Goal: Information Seeking & Learning: Learn about a topic

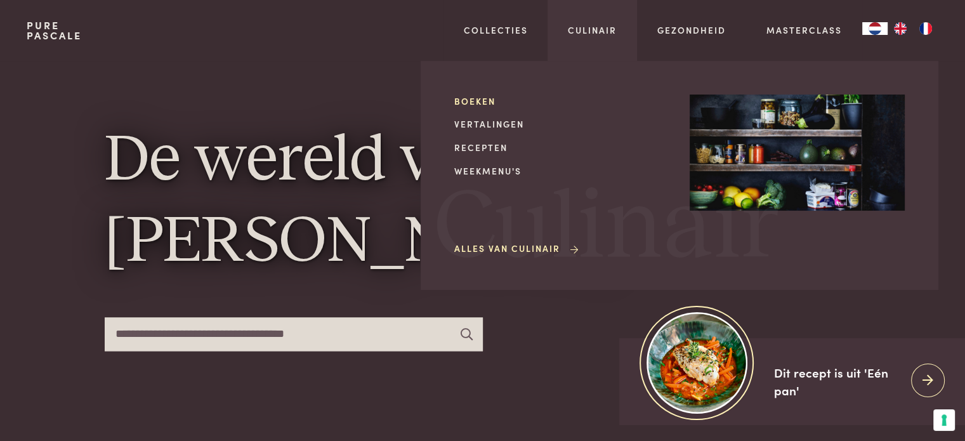
click at [468, 98] on link "Boeken" at bounding box center [561, 101] width 215 height 13
click at [479, 98] on link "Boeken" at bounding box center [561, 101] width 215 height 13
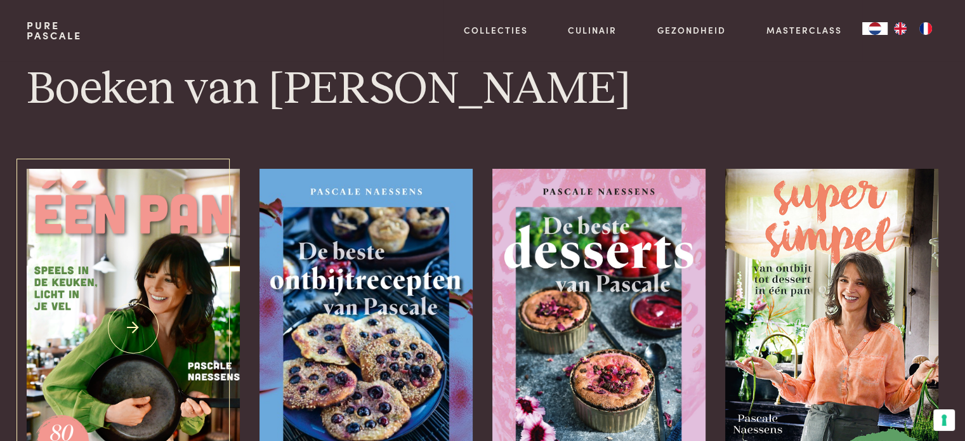
click at [185, 322] on img at bounding box center [133, 328] width 213 height 319
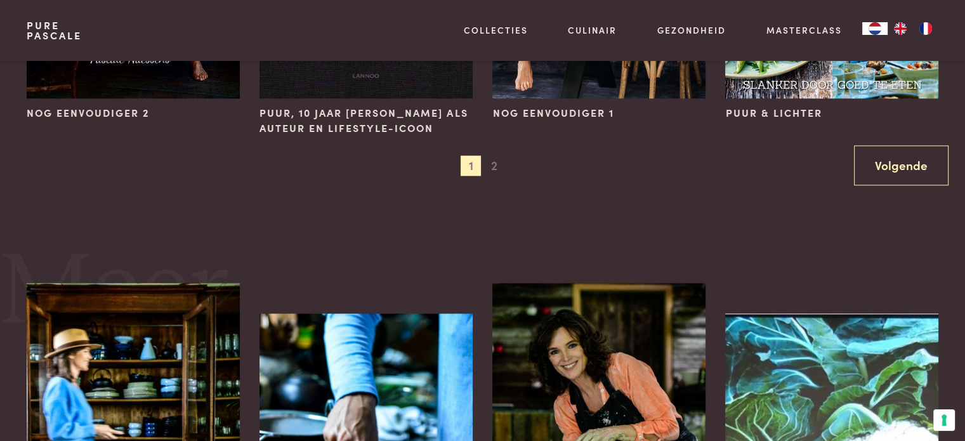
scroll to position [1507, 0]
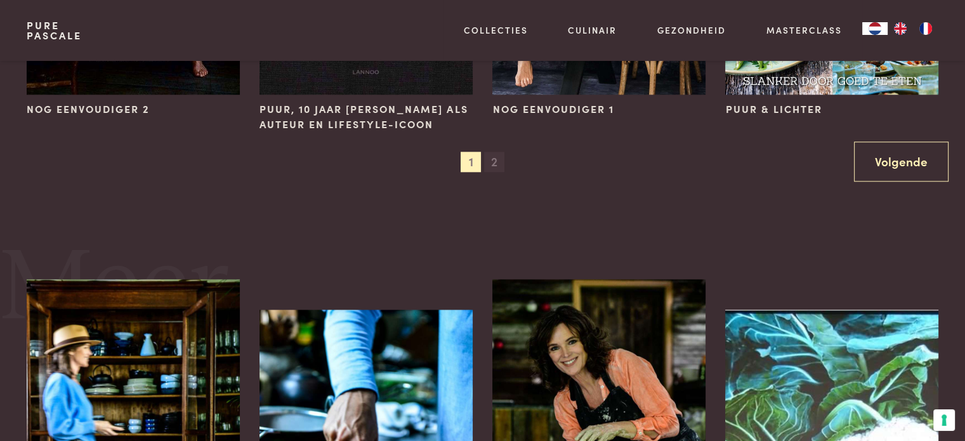
click at [492, 158] on span "2" at bounding box center [494, 162] width 20 height 20
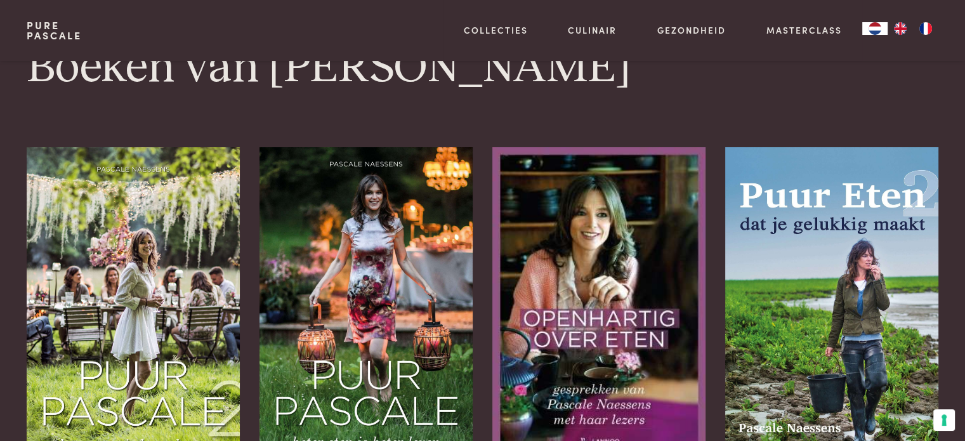
scroll to position [0, 0]
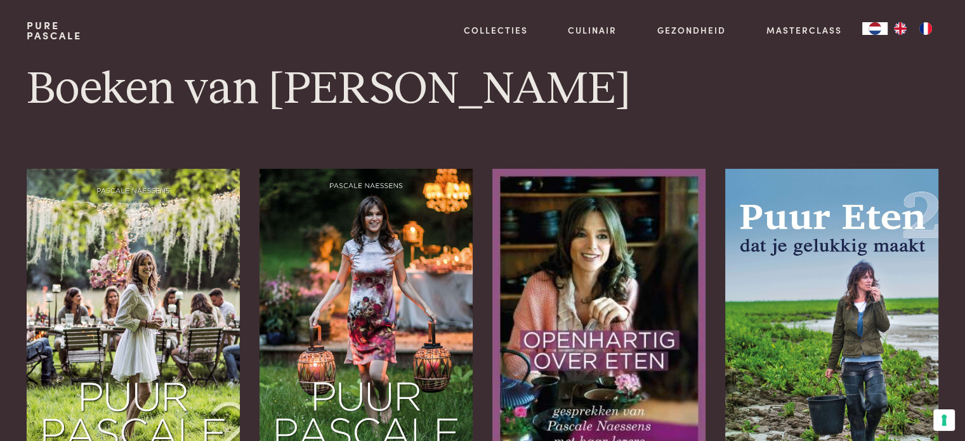
click at [924, 29] on img "FR" at bounding box center [925, 28] width 15 height 13
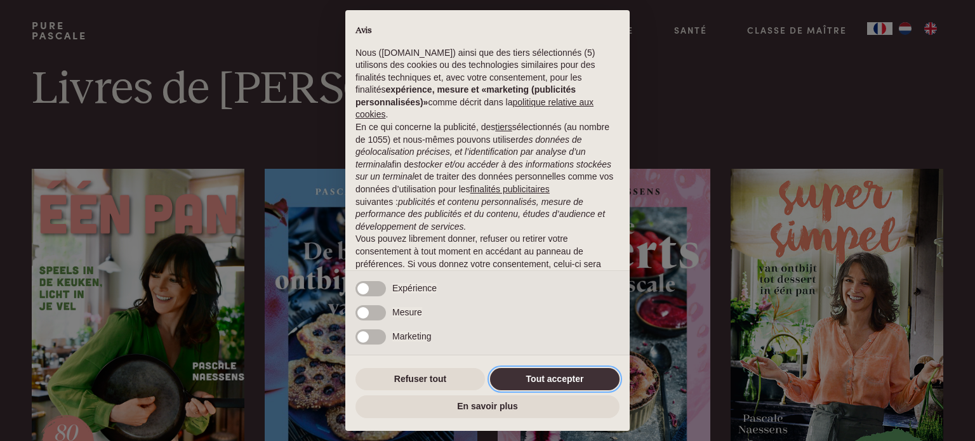
click at [545, 377] on button "Tout accepter" at bounding box center [554, 379] width 129 height 23
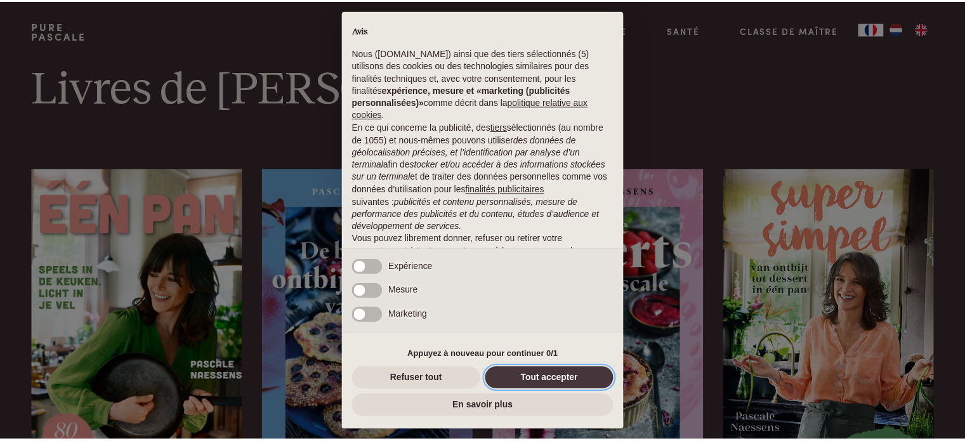
scroll to position [81, 0]
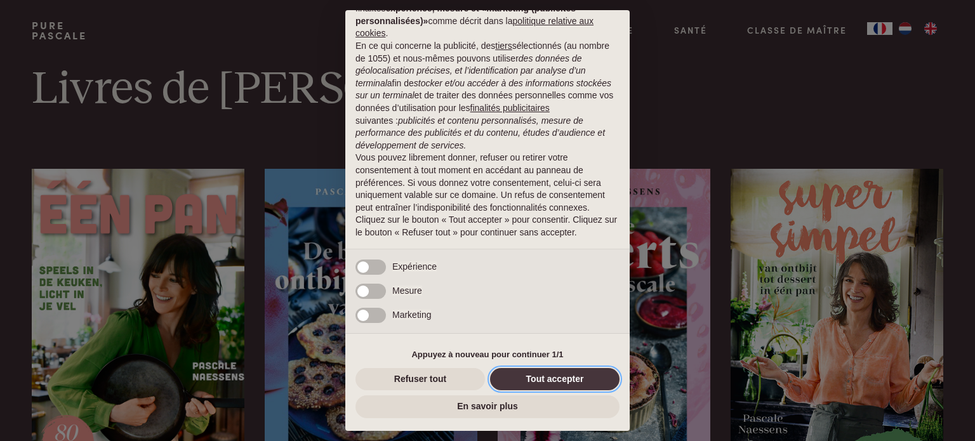
click at [545, 377] on button "Tout accepter" at bounding box center [554, 379] width 129 height 23
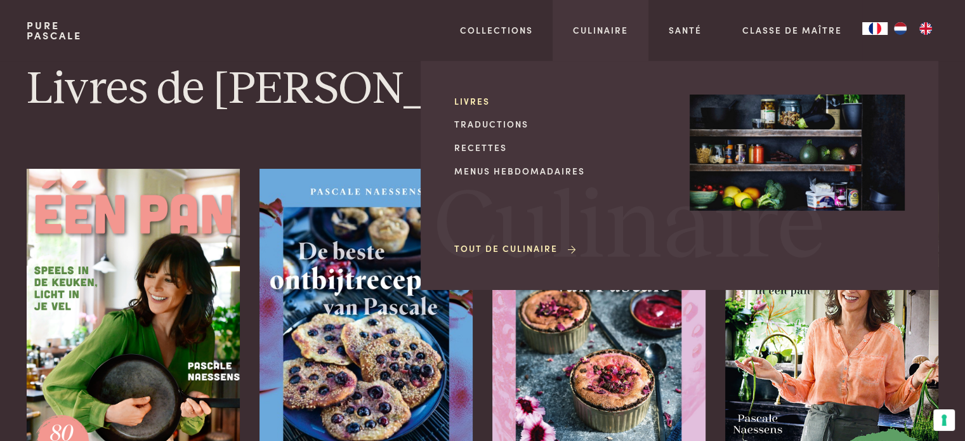
click at [472, 98] on link "Livres" at bounding box center [561, 101] width 215 height 13
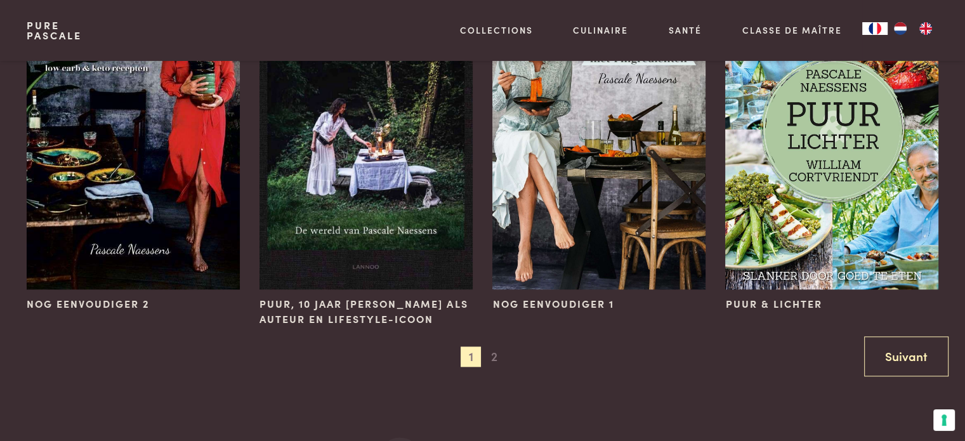
scroll to position [1319, 0]
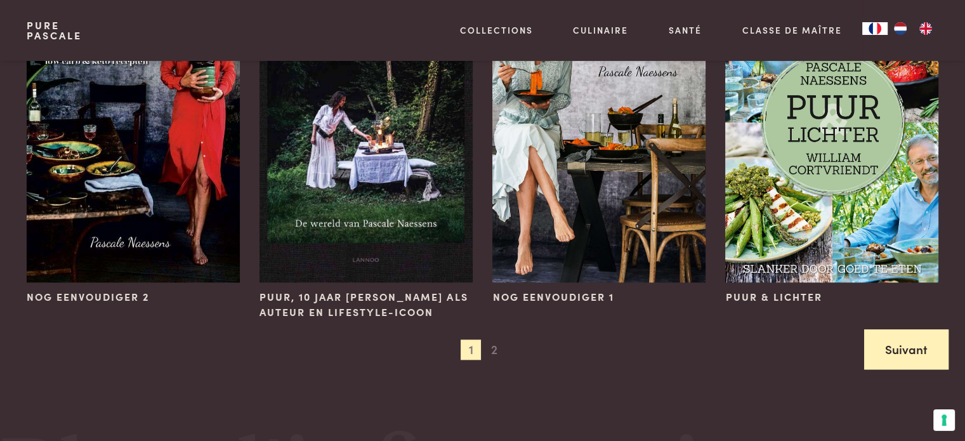
click at [874, 345] on link "Suivant" at bounding box center [906, 349] width 84 height 40
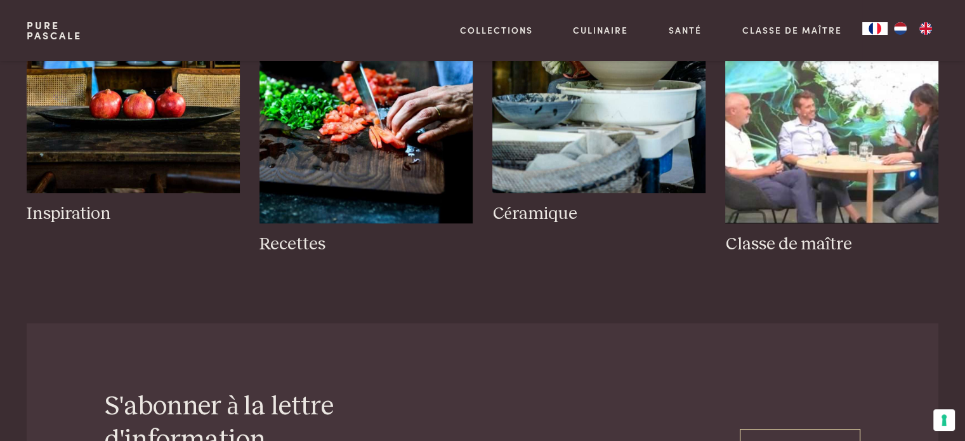
scroll to position [0, 0]
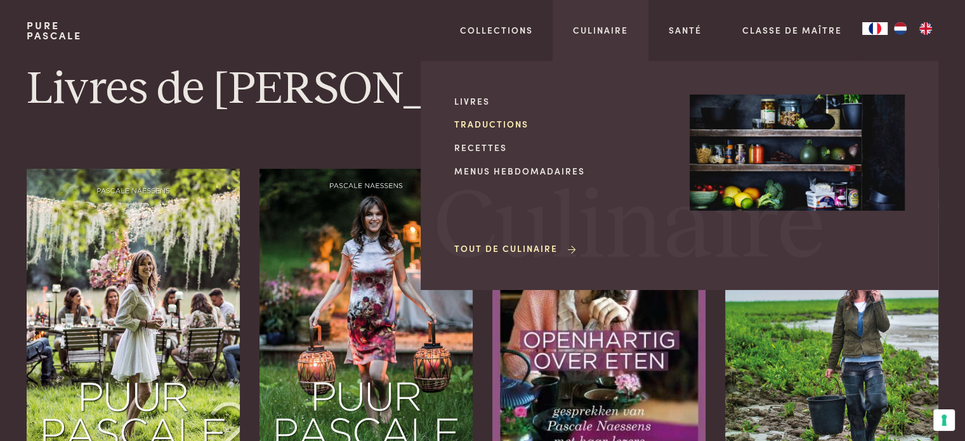
click at [480, 124] on link "Traductions" at bounding box center [561, 123] width 215 height 13
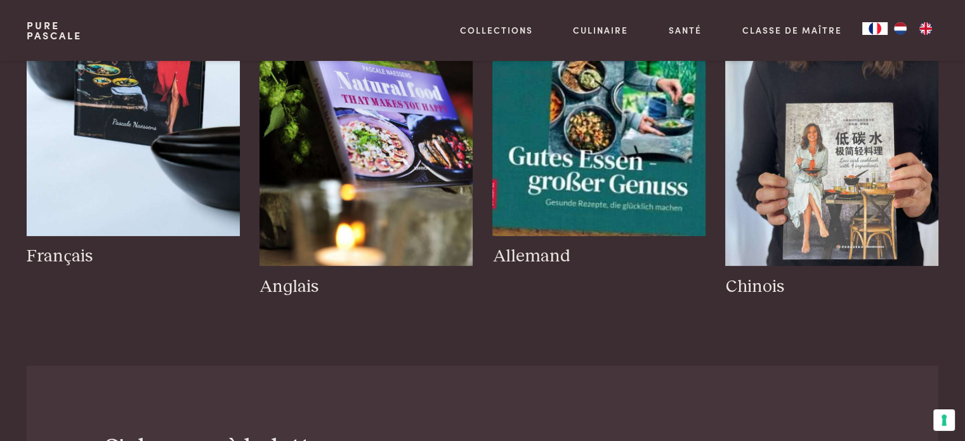
scroll to position [194, 0]
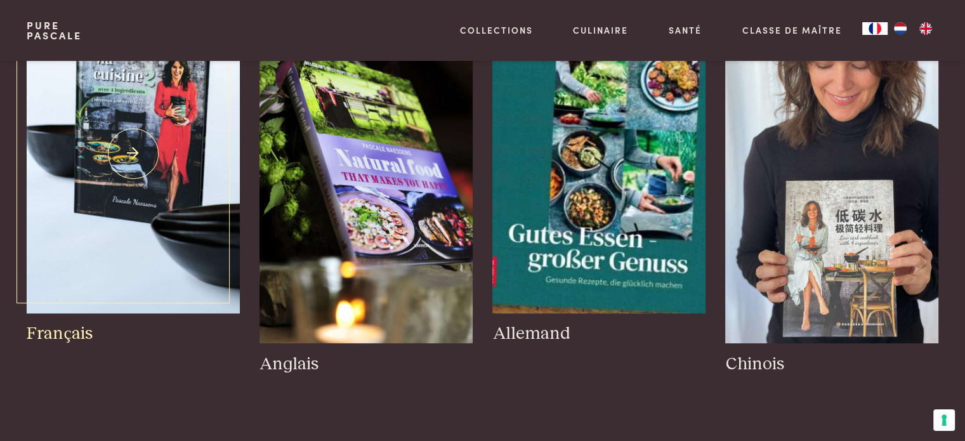
click at [136, 225] on img at bounding box center [133, 153] width 213 height 319
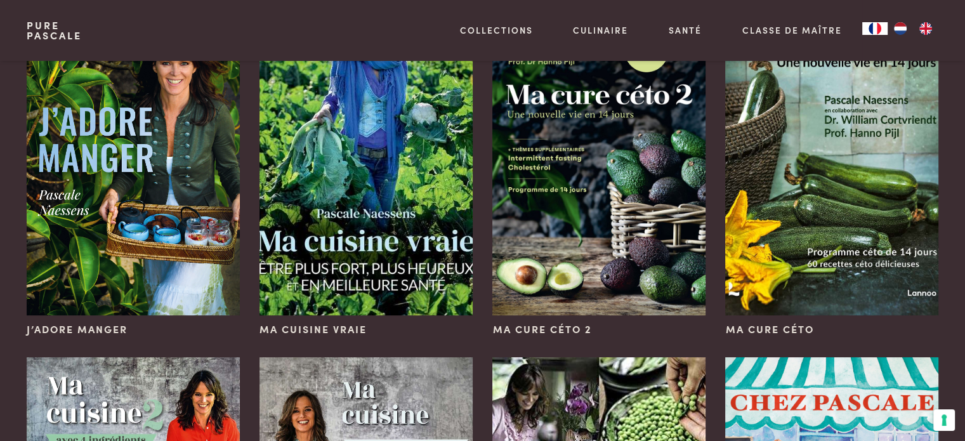
scroll to position [110, 0]
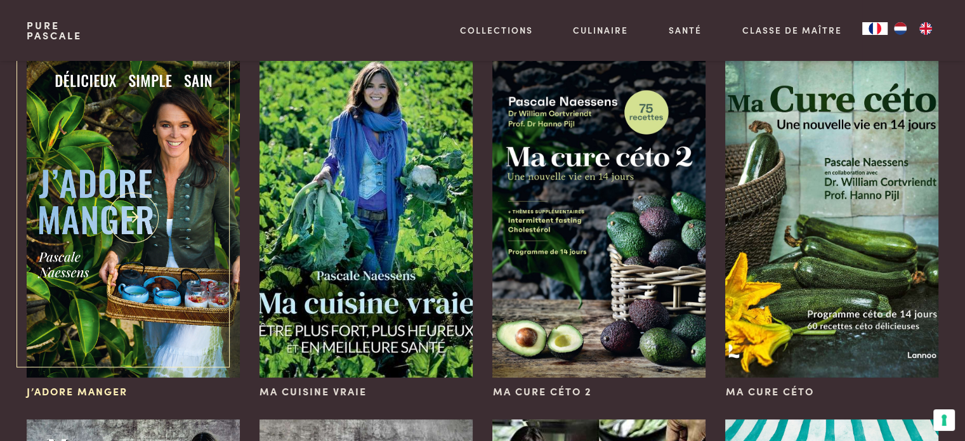
click at [141, 221] on img at bounding box center [133, 217] width 213 height 319
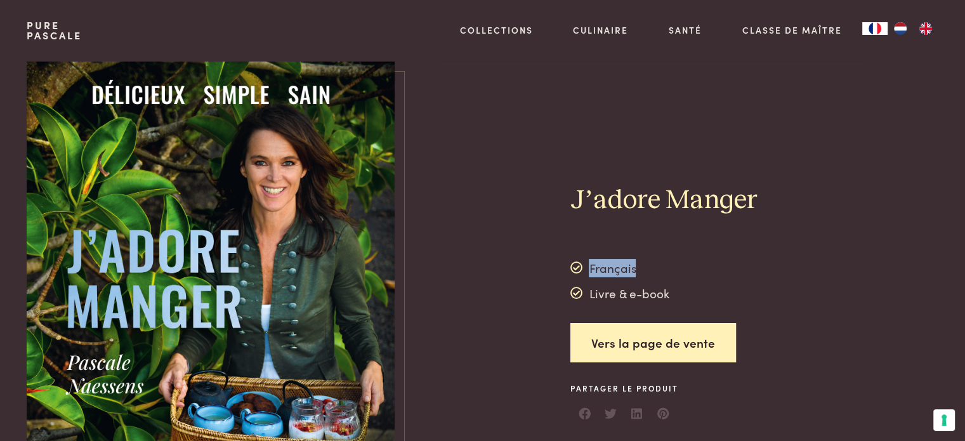
drag, startPoint x: 578, startPoint y: 292, endPoint x: 575, endPoint y: 267, distance: 24.9
click at [575, 267] on div "Français Livre & e-book" at bounding box center [620, 280] width 99 height 44
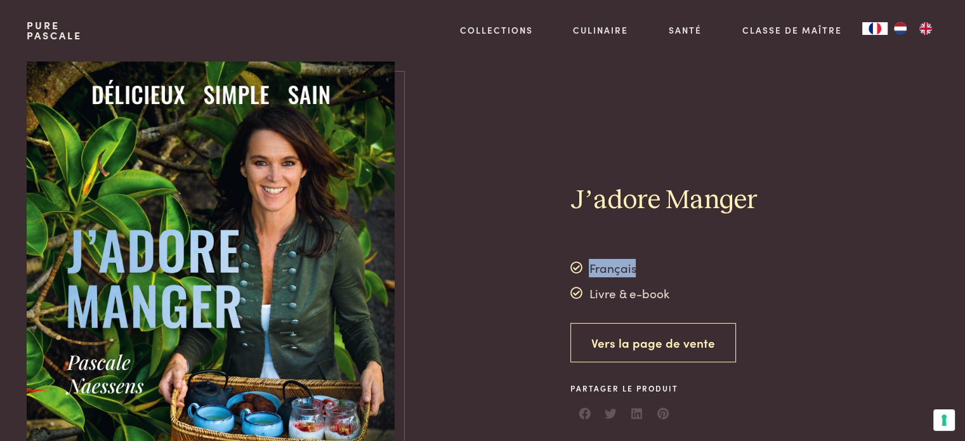
click at [622, 343] on link "Vers la page de vente" at bounding box center [654, 343] width 166 height 40
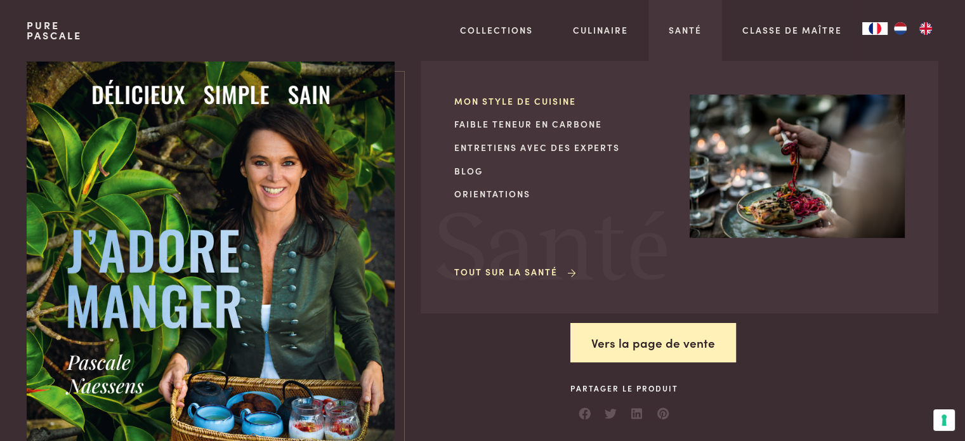
click at [553, 98] on link "Mon style de cuisine" at bounding box center [561, 101] width 215 height 13
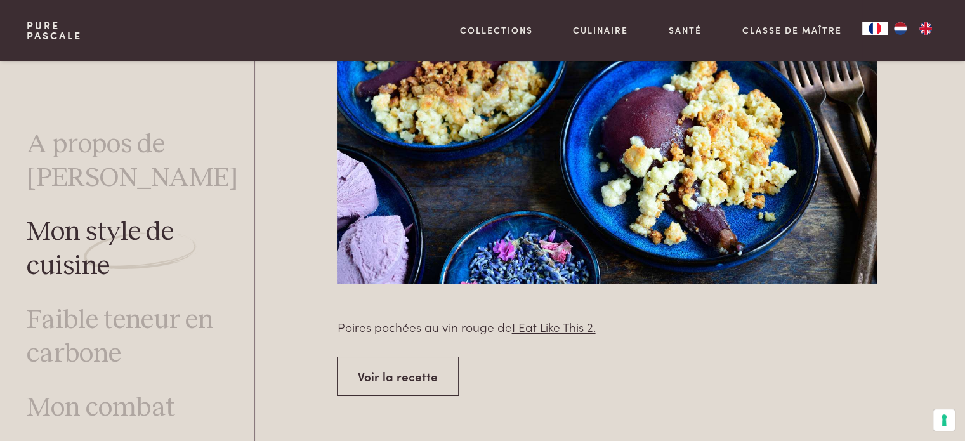
scroll to position [4504, 0]
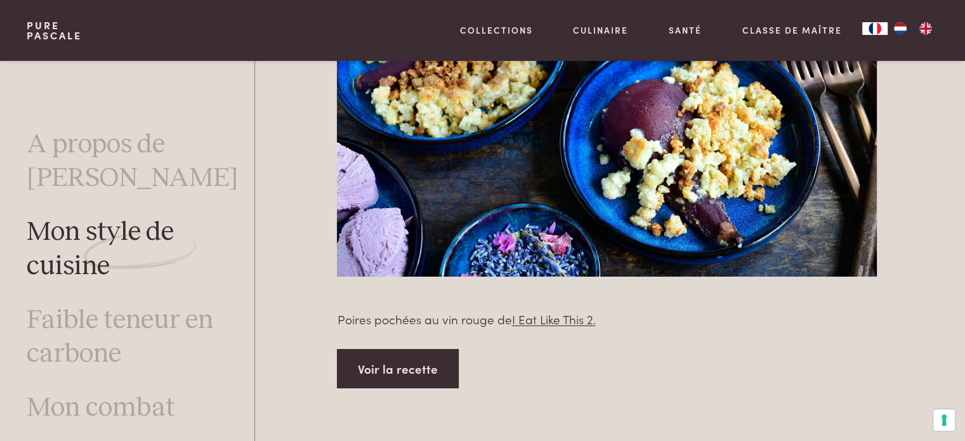
click at [386, 349] on link "Voir la recette" at bounding box center [398, 369] width 122 height 40
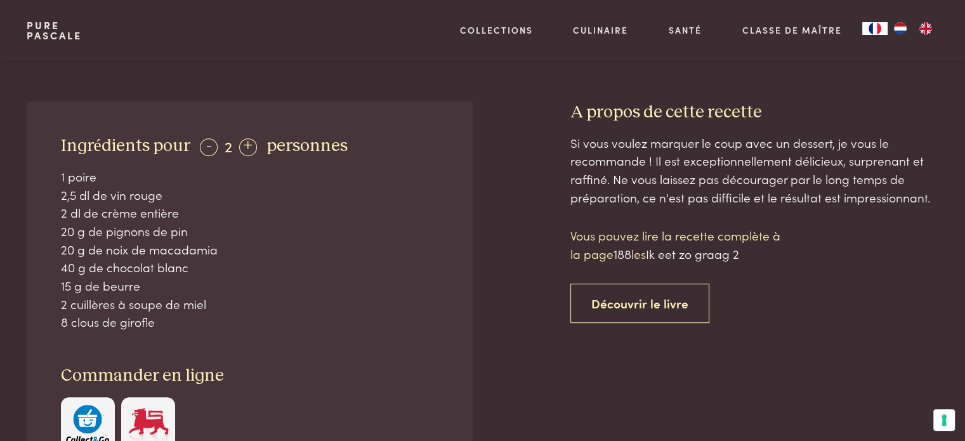
scroll to position [449, 0]
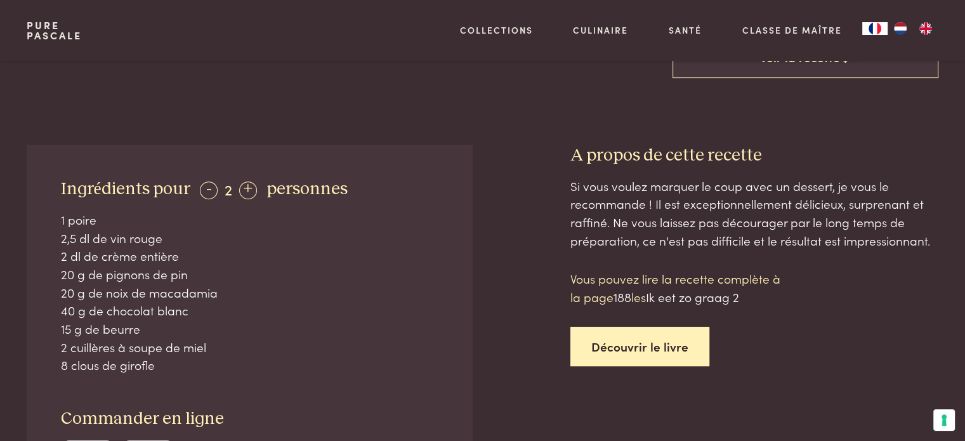
click at [631, 346] on link "Découvrir le livre" at bounding box center [640, 347] width 139 height 40
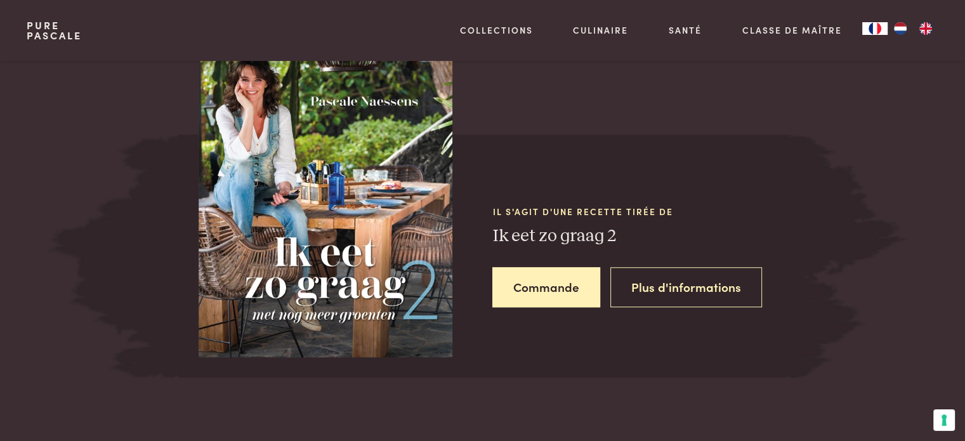
scroll to position [1196, 0]
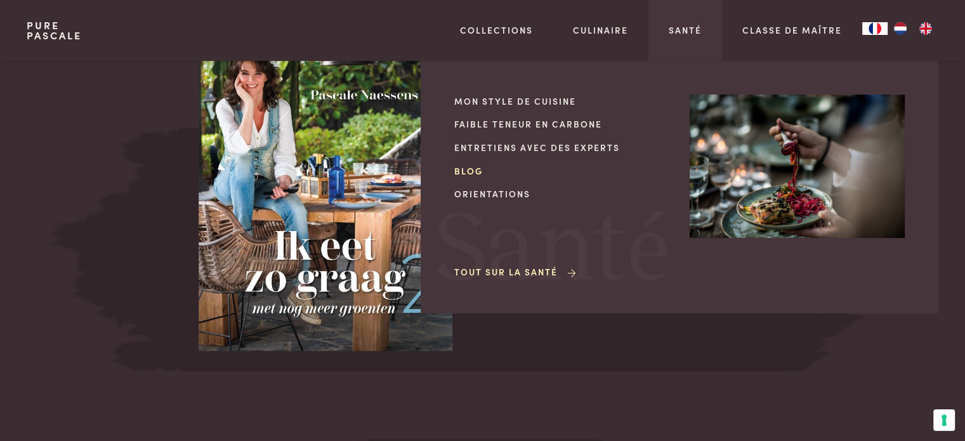
click at [467, 170] on link "Blog" at bounding box center [561, 170] width 215 height 13
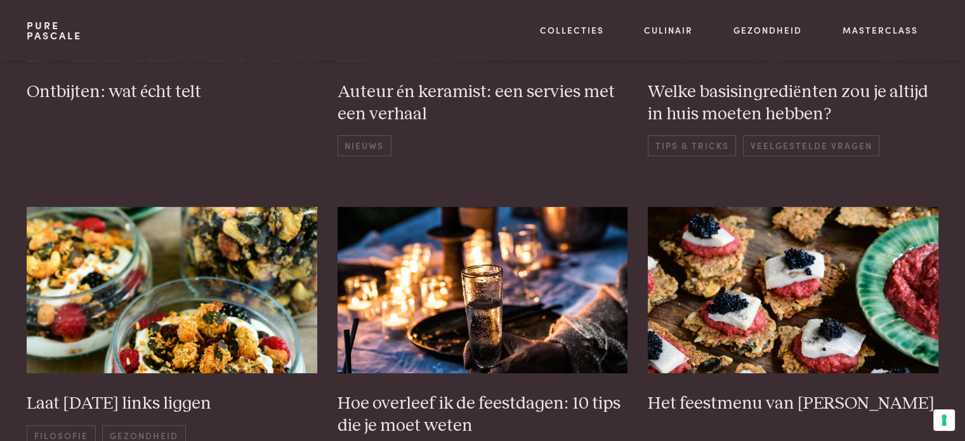
scroll to position [788, 0]
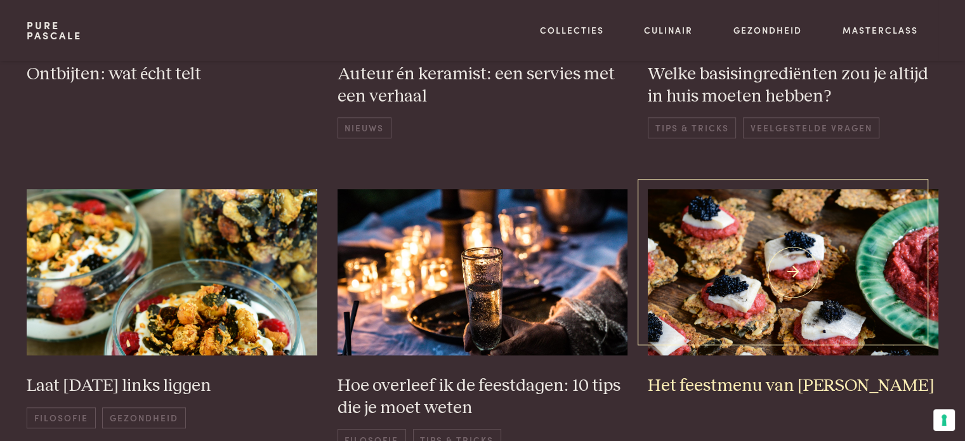
click at [788, 301] on img at bounding box center [793, 272] width 291 height 166
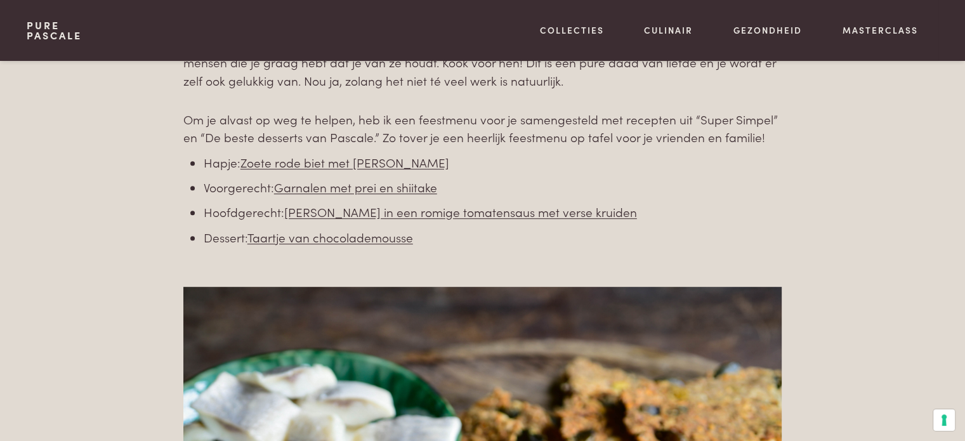
scroll to position [579, 0]
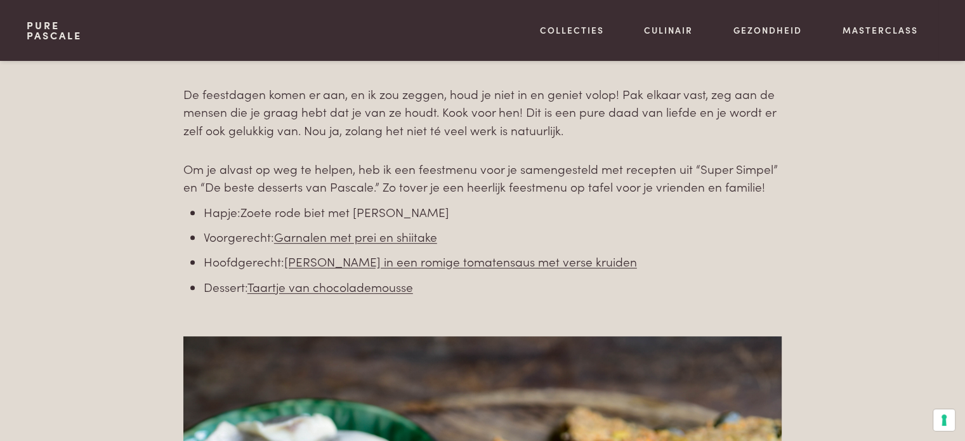
click at [317, 211] on link "Zoete rode biet met zure haring" at bounding box center [345, 211] width 209 height 17
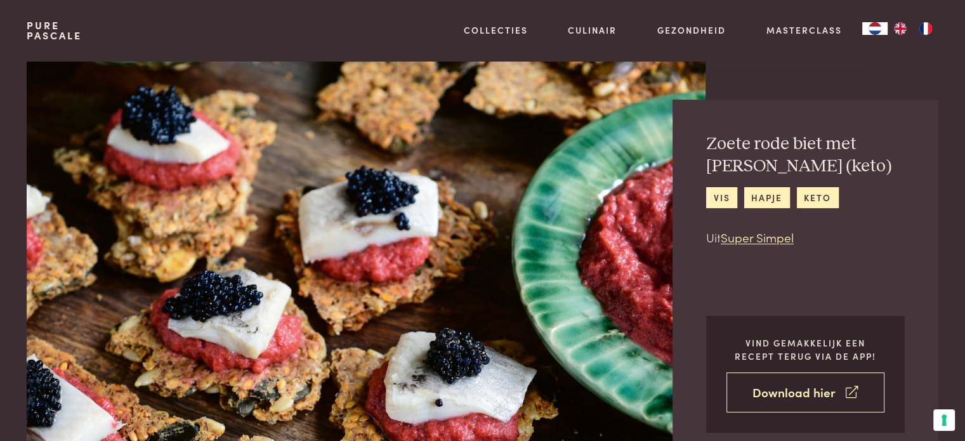
click at [771, 395] on link "Download hier" at bounding box center [806, 393] width 158 height 40
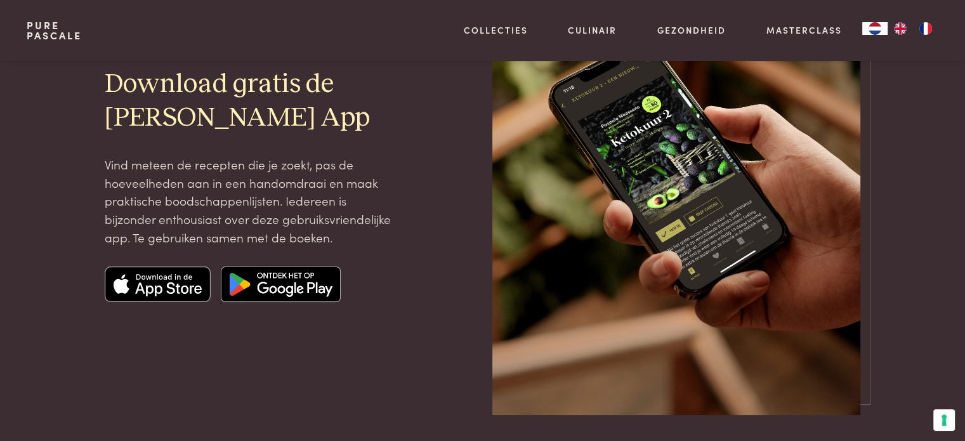
scroll to position [180, 0]
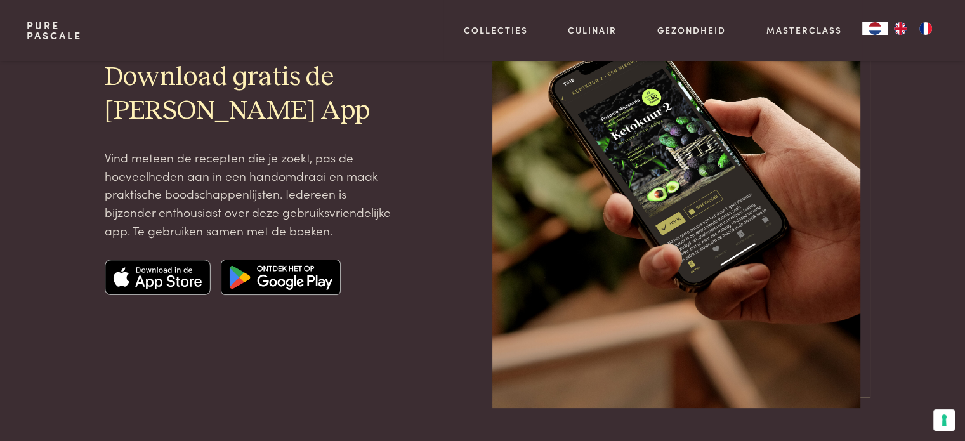
click at [925, 26] on img "FR" at bounding box center [925, 28] width 15 height 13
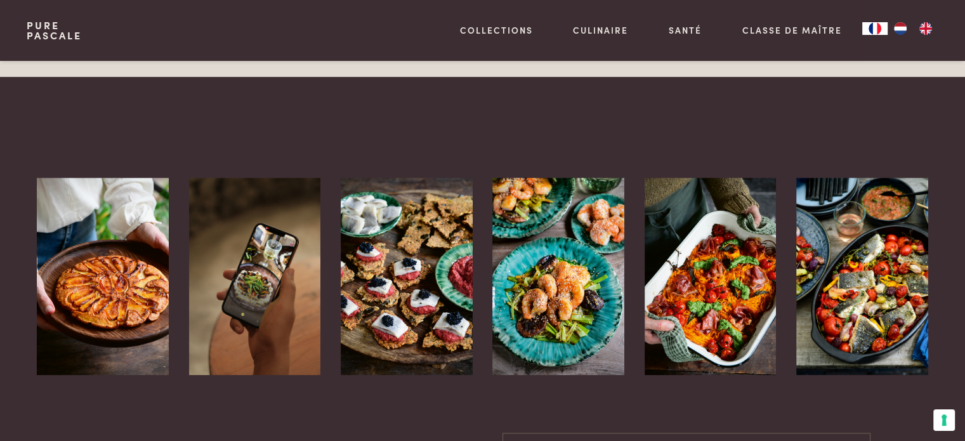
scroll to position [1171, 0]
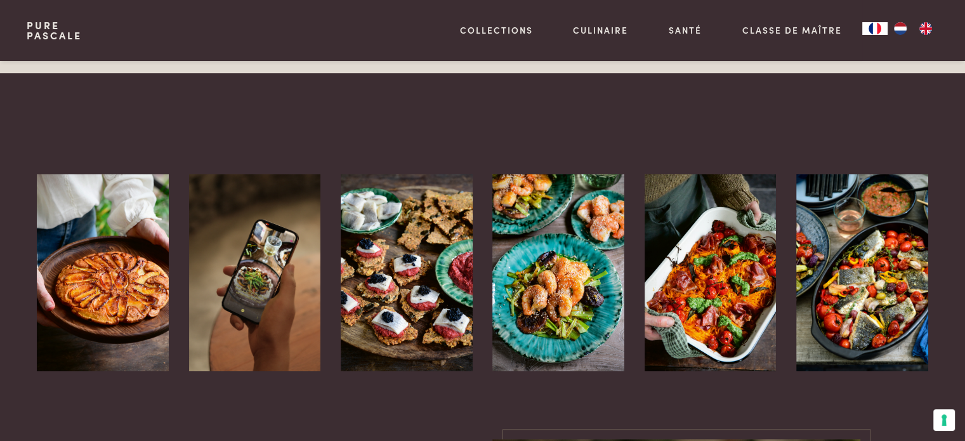
click at [118, 267] on img at bounding box center [103, 272] width 132 height 197
click at [416, 299] on img at bounding box center [407, 272] width 132 height 197
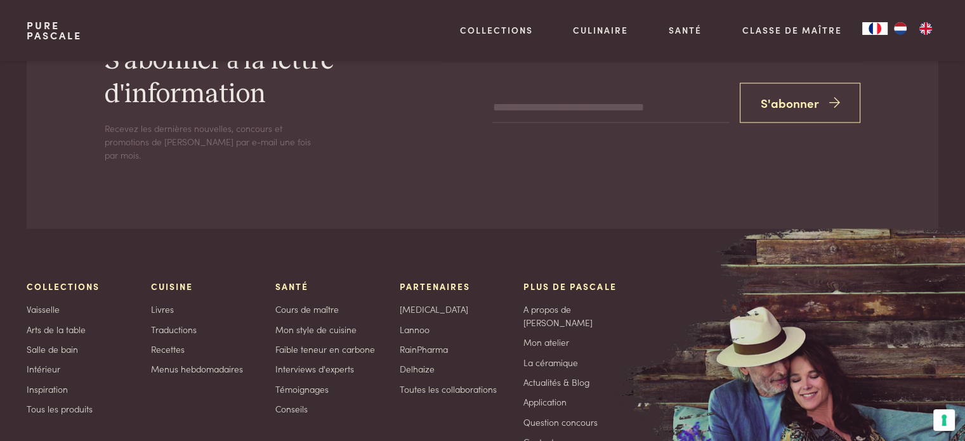
scroll to position [2692, 0]
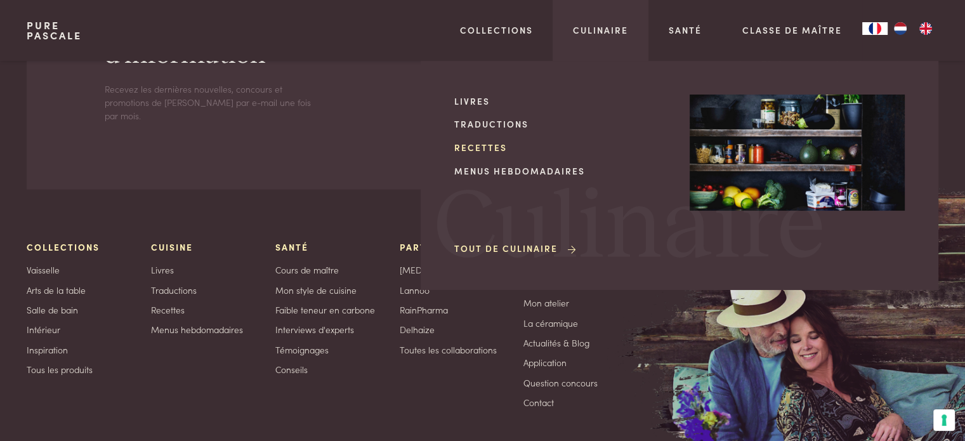
click at [477, 144] on link "Recettes" at bounding box center [561, 147] width 215 height 13
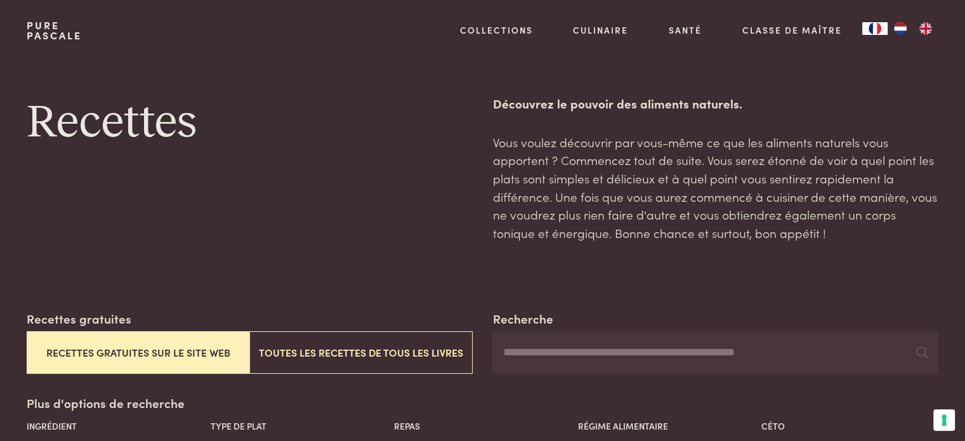
click at [162, 353] on button "Recettes gratuites sur le site web" at bounding box center [138, 352] width 223 height 43
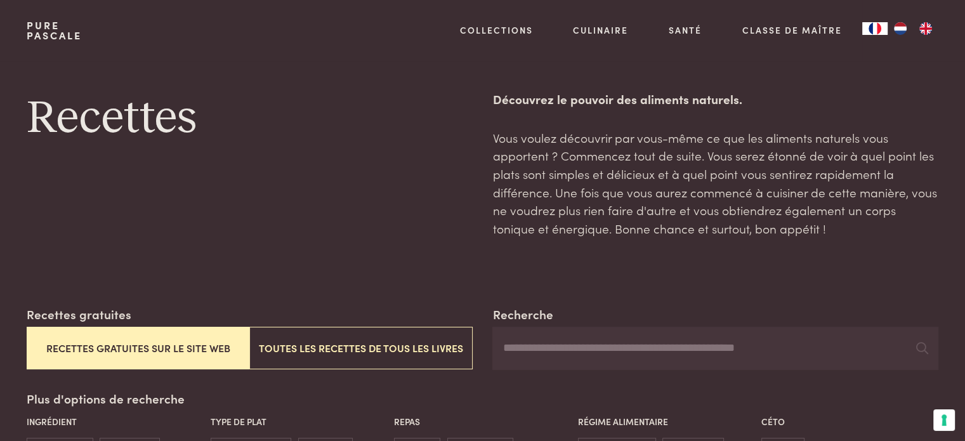
click at [162, 353] on button "Recettes gratuites sur le site web" at bounding box center [138, 348] width 223 height 43
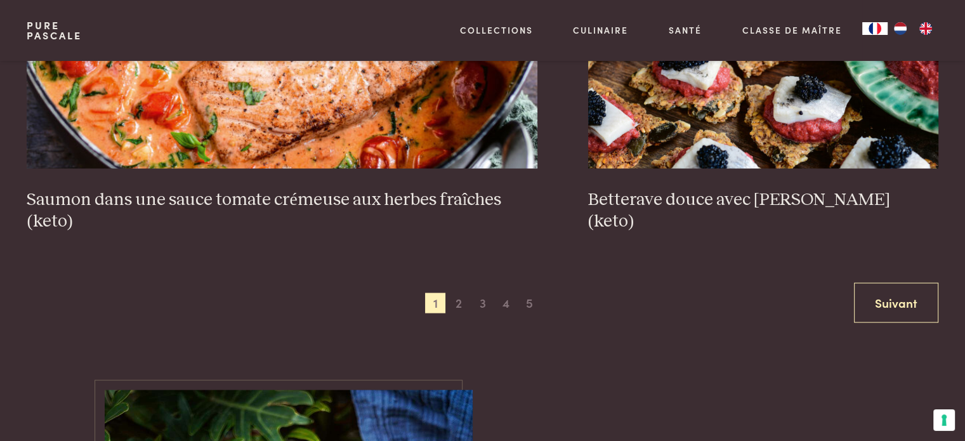
scroll to position [2511, 0]
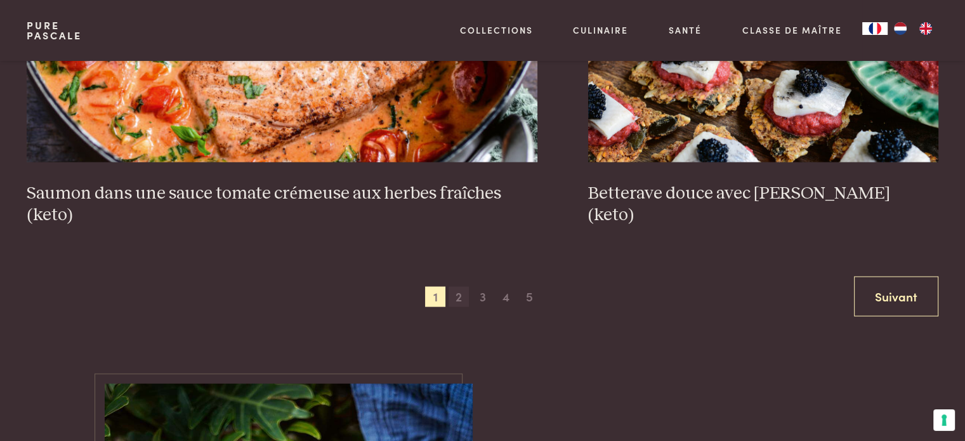
click at [459, 289] on span "2" at bounding box center [459, 297] width 20 height 20
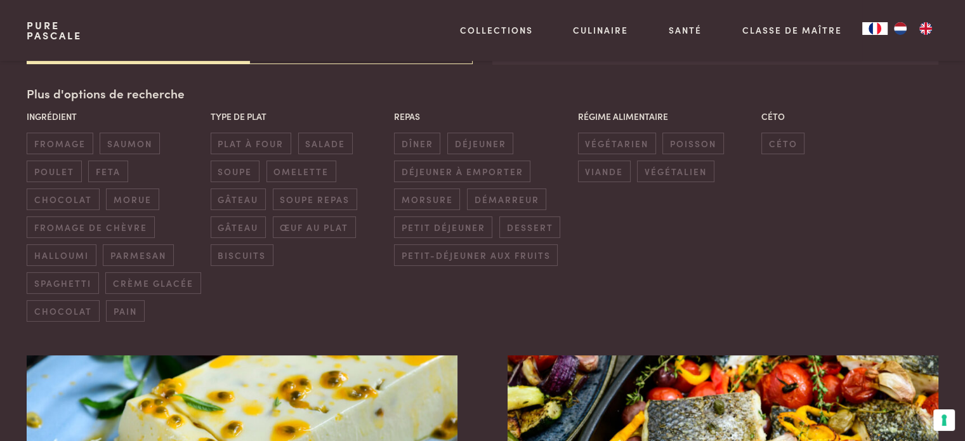
scroll to position [310, 0]
click at [506, 201] on span "démarreur" at bounding box center [506, 198] width 79 height 21
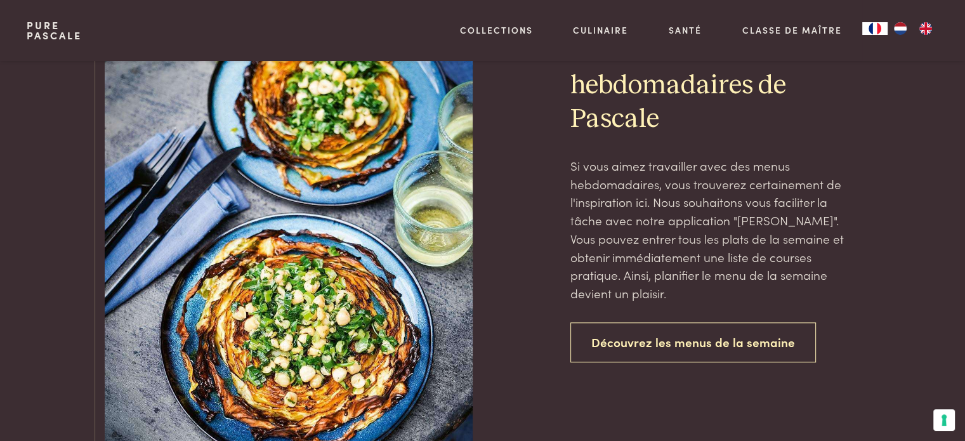
scroll to position [1173, 0]
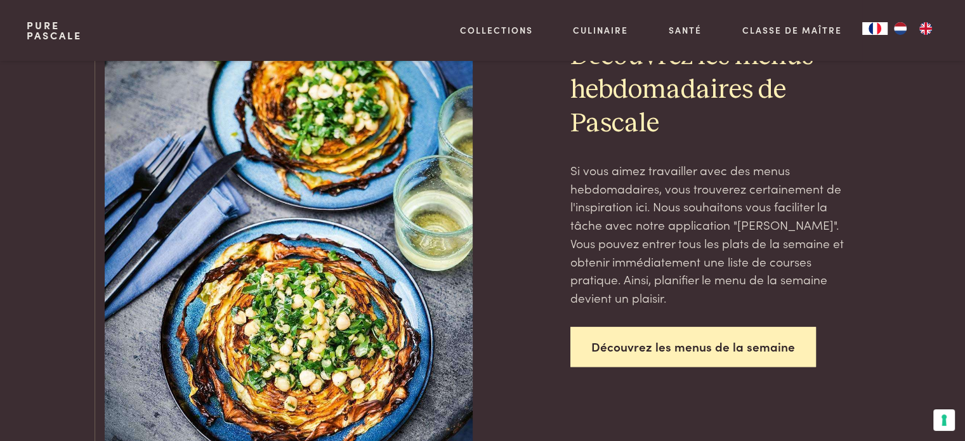
click at [655, 349] on link "Découvrez les menus de la semaine" at bounding box center [694, 347] width 246 height 40
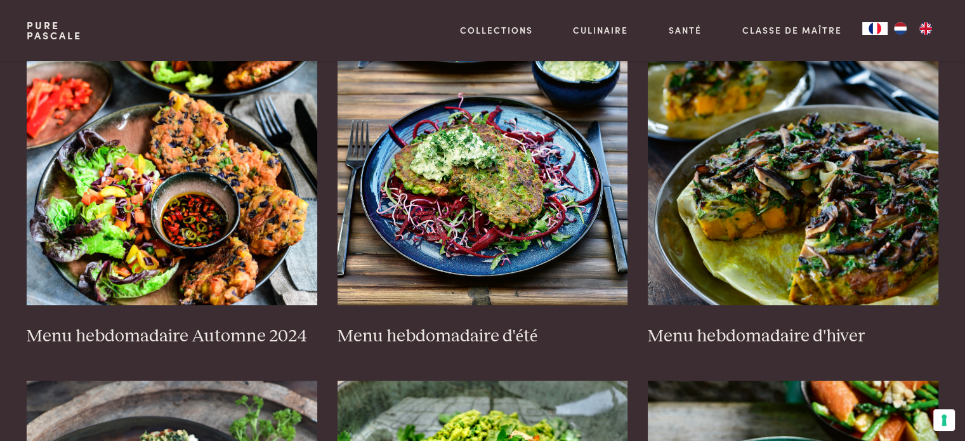
scroll to position [310, 0]
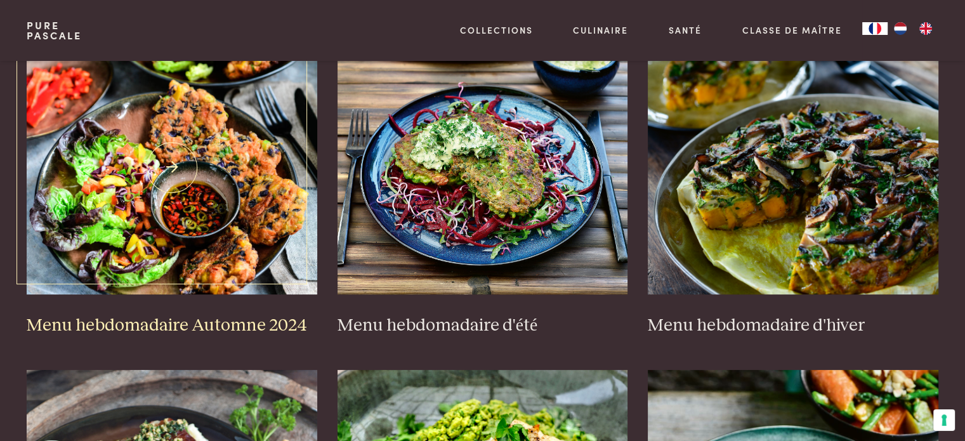
click at [249, 323] on h3 "Menu hebdomadaire Automne 2024" at bounding box center [172, 326] width 291 height 22
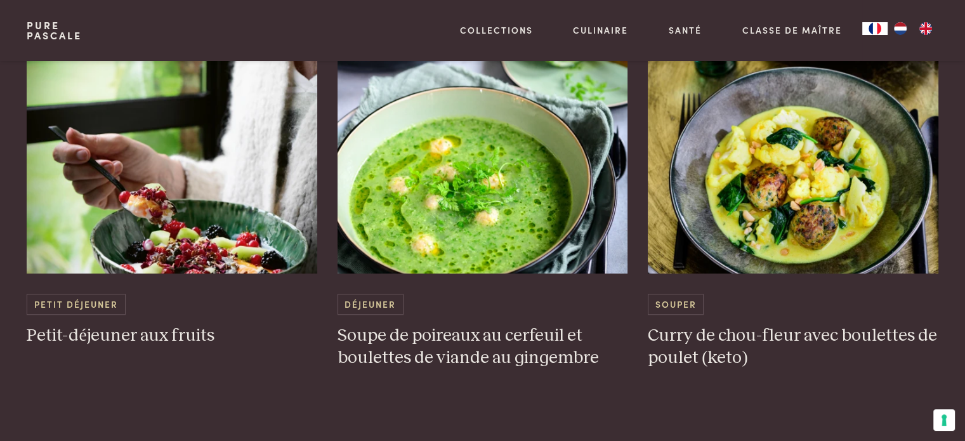
scroll to position [831, 0]
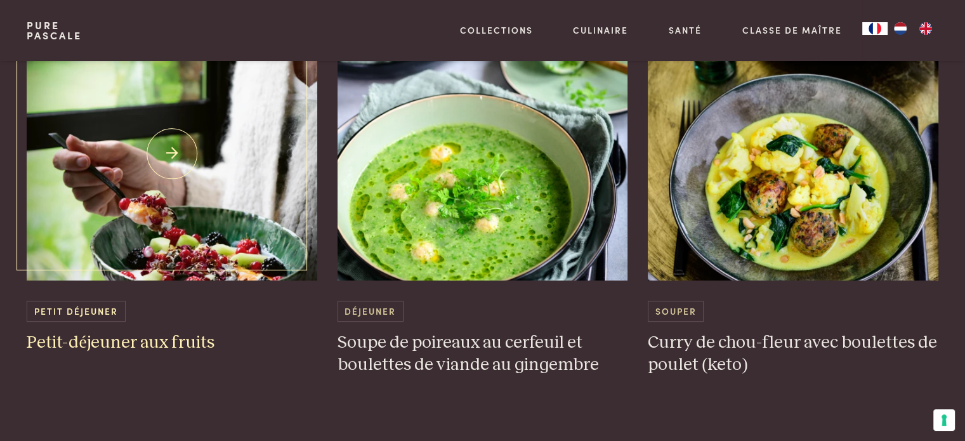
click at [122, 335] on h3 "Petit-déjeuner aux fruits" at bounding box center [172, 343] width 291 height 22
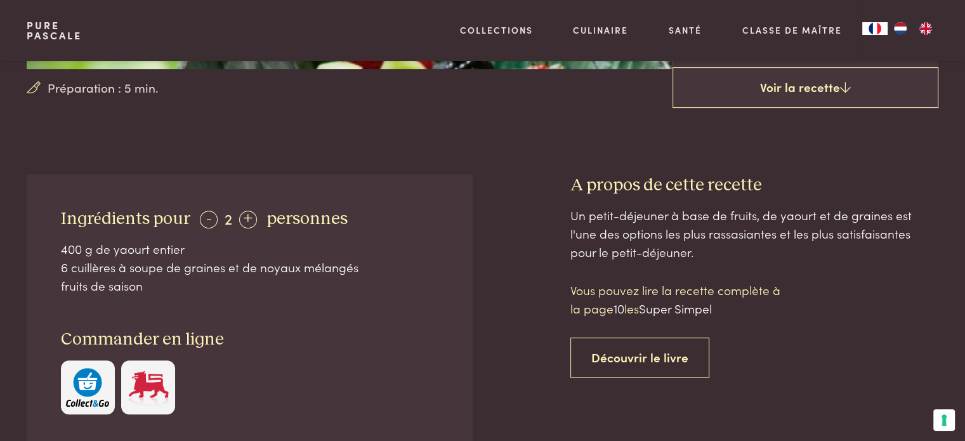
scroll to position [403, 0]
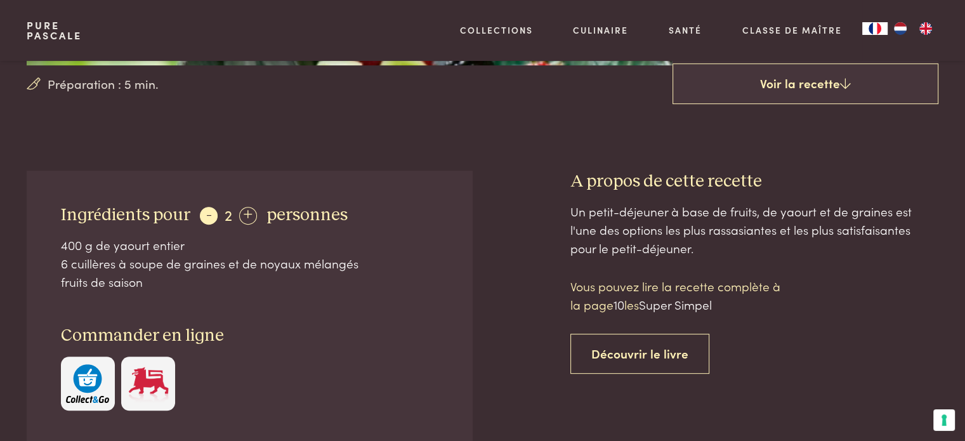
click at [204, 218] on div "-" at bounding box center [209, 216] width 18 height 18
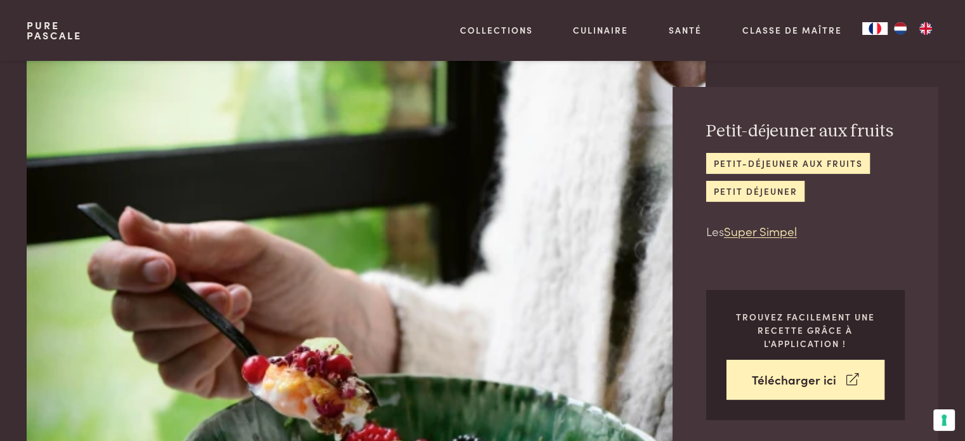
scroll to position [0, 0]
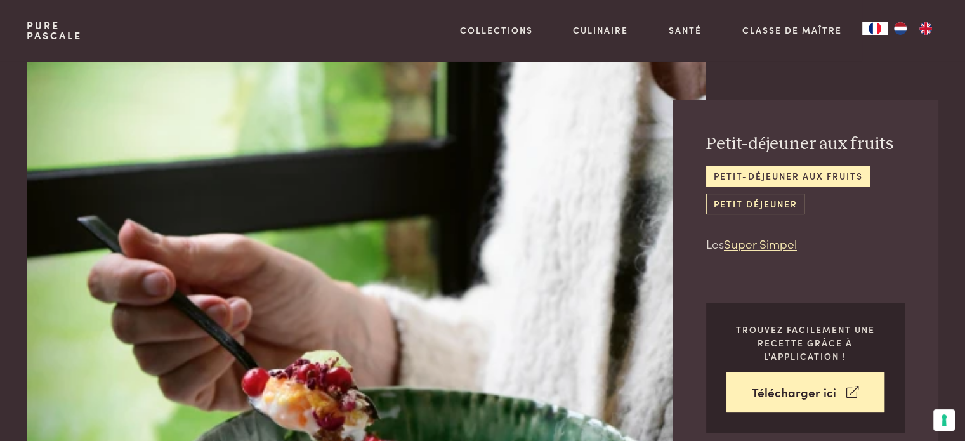
click at [765, 200] on link "petit déjeuner" at bounding box center [755, 204] width 98 height 21
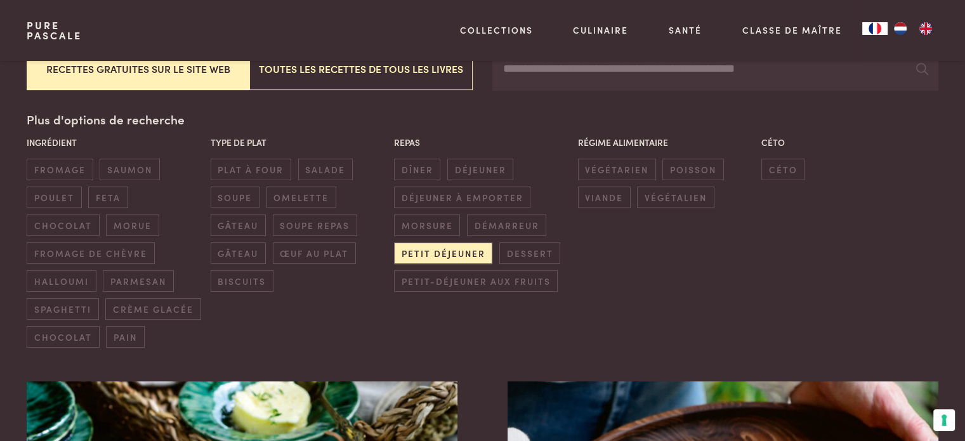
scroll to position [303, 0]
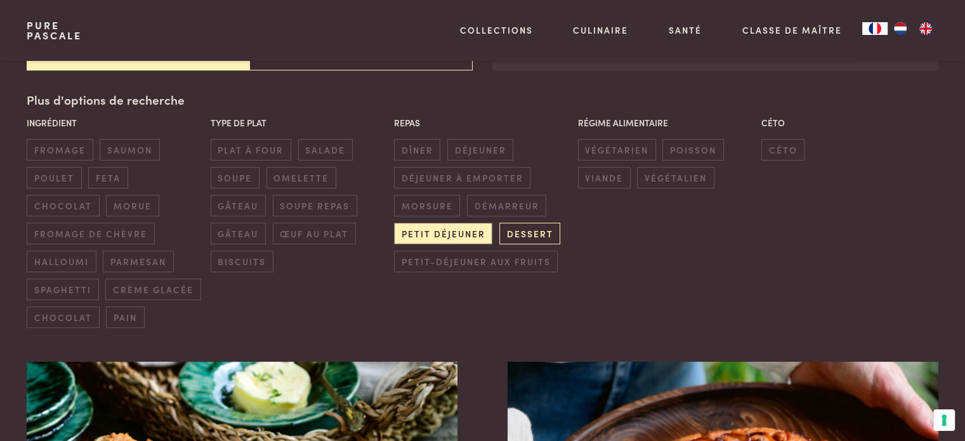
click at [522, 230] on span "dessert" at bounding box center [529, 233] width 61 height 21
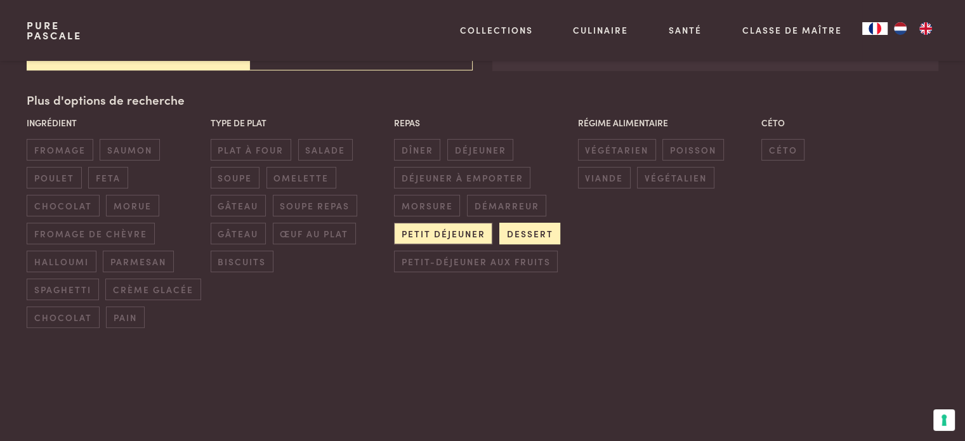
click at [522, 230] on span "dessert" at bounding box center [529, 233] width 61 height 21
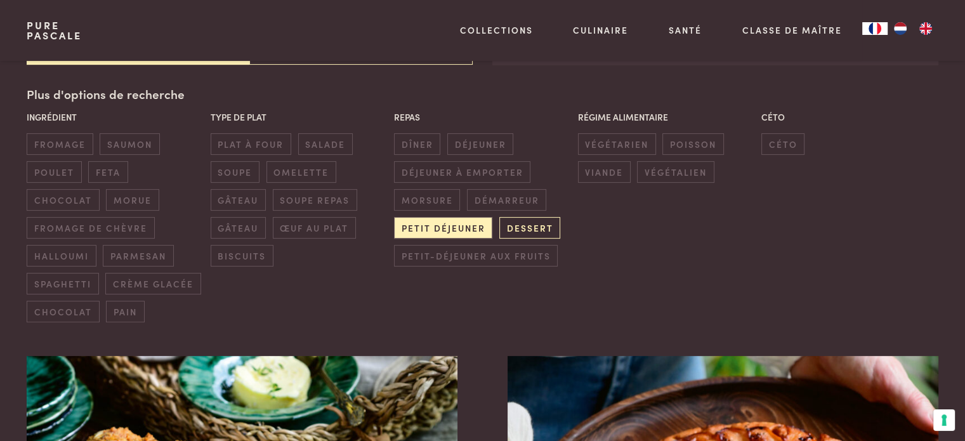
scroll to position [310, 0]
click at [522, 230] on span "dessert" at bounding box center [529, 226] width 61 height 21
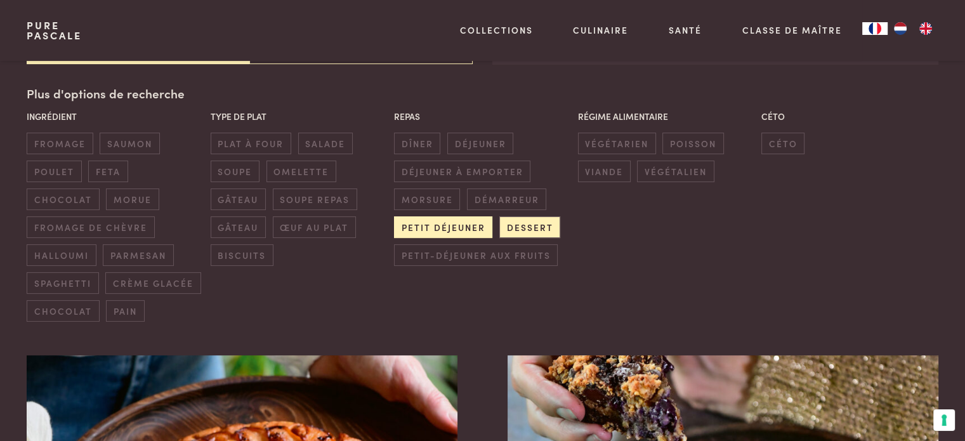
click at [452, 223] on span "petit déjeuner" at bounding box center [443, 226] width 98 height 21
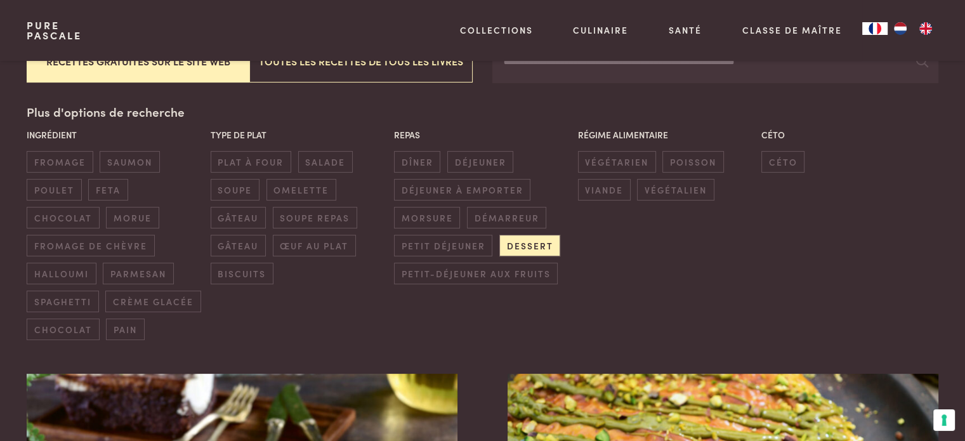
scroll to position [305, 0]
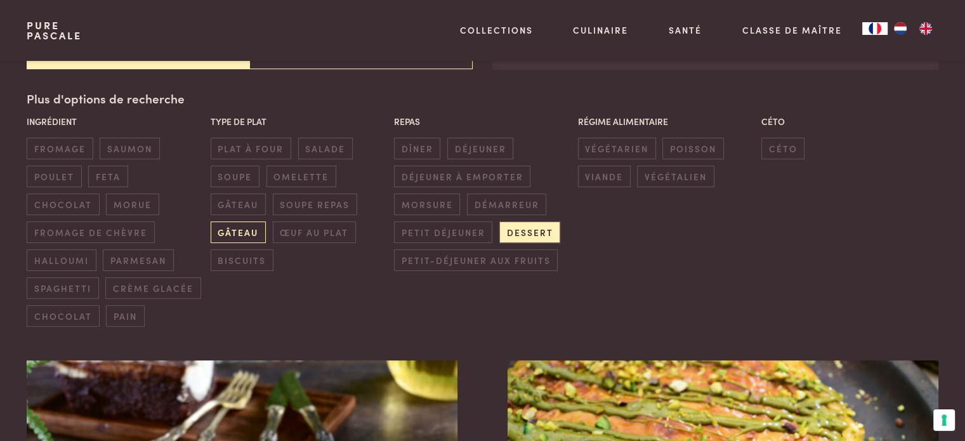
click at [237, 227] on span "gâteau" at bounding box center [238, 231] width 55 height 21
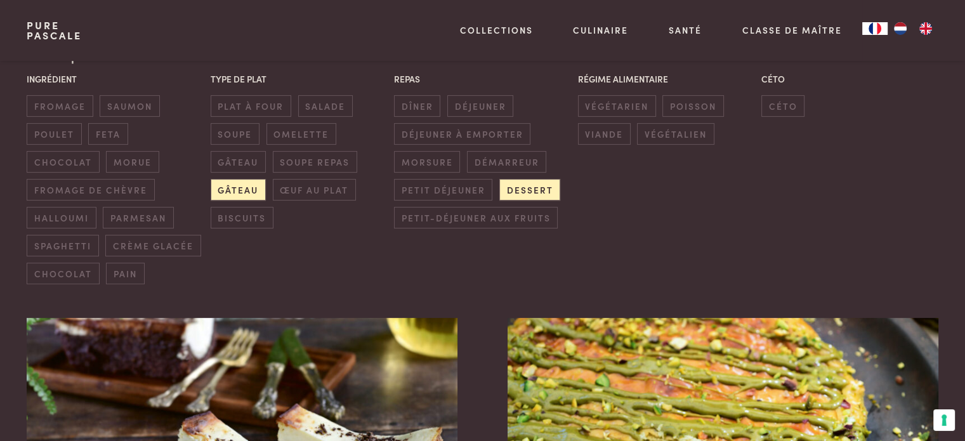
scroll to position [356, 0]
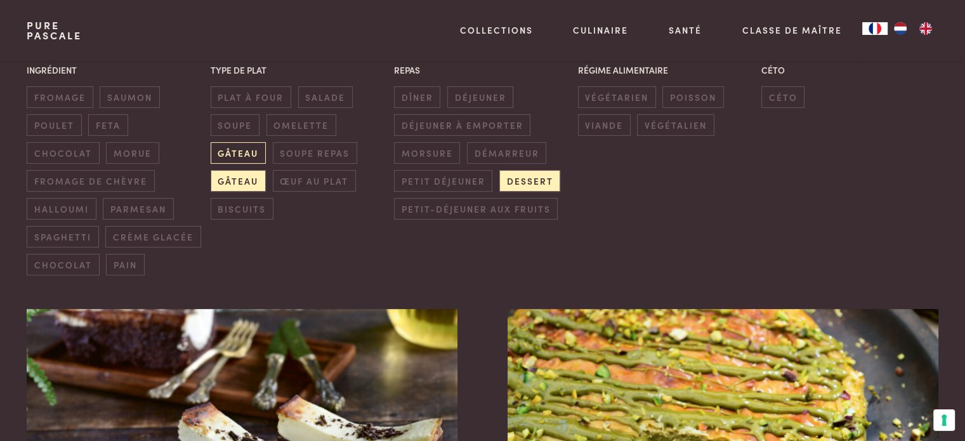
click at [236, 150] on span "gâteau" at bounding box center [238, 152] width 55 height 21
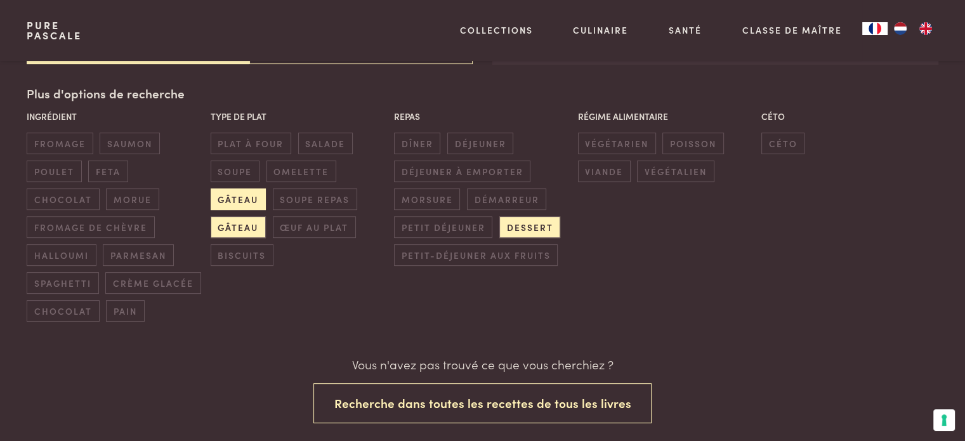
scroll to position [310, 0]
click at [226, 221] on span "gâteau" at bounding box center [238, 226] width 55 height 21
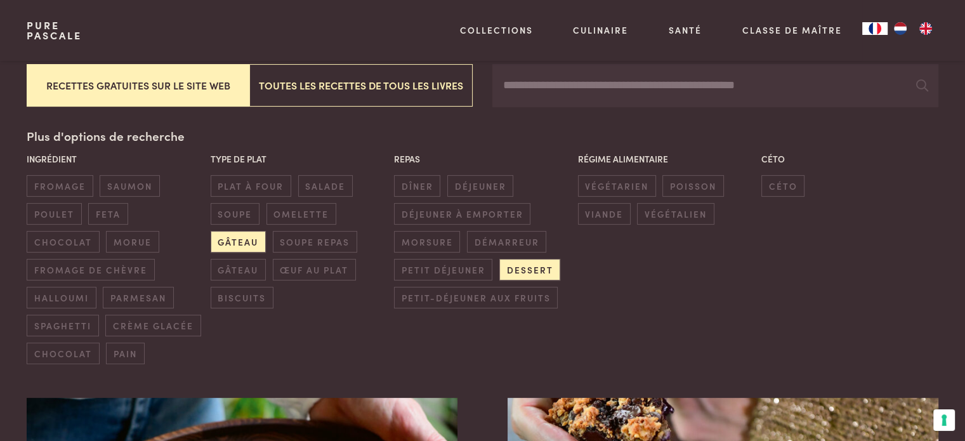
scroll to position [237, 0]
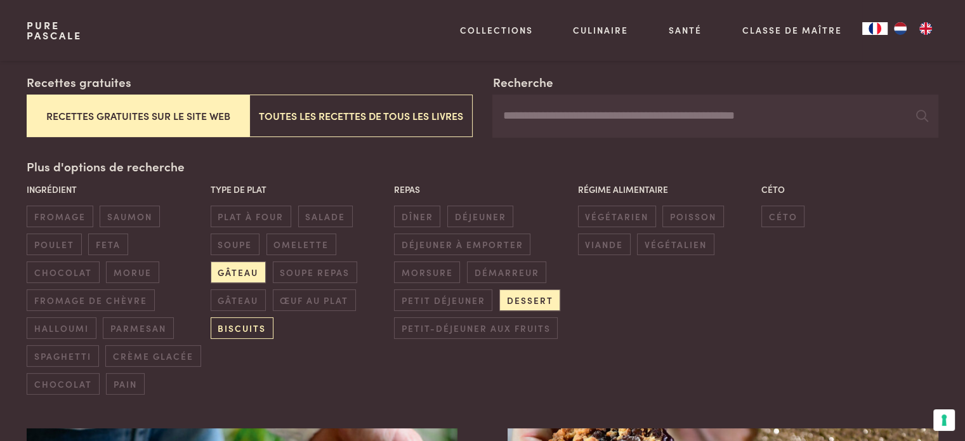
click at [238, 321] on span "biscuits" at bounding box center [242, 327] width 63 height 21
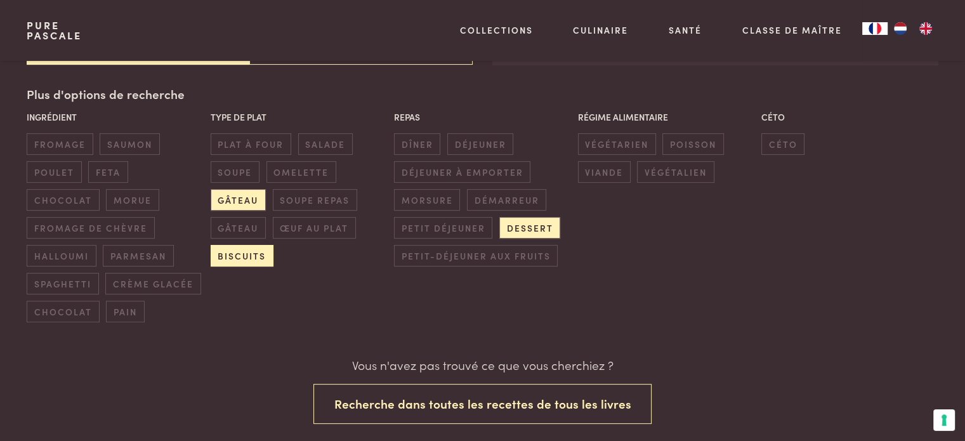
scroll to position [310, 0]
click at [230, 197] on span "gâteau" at bounding box center [238, 198] width 55 height 21
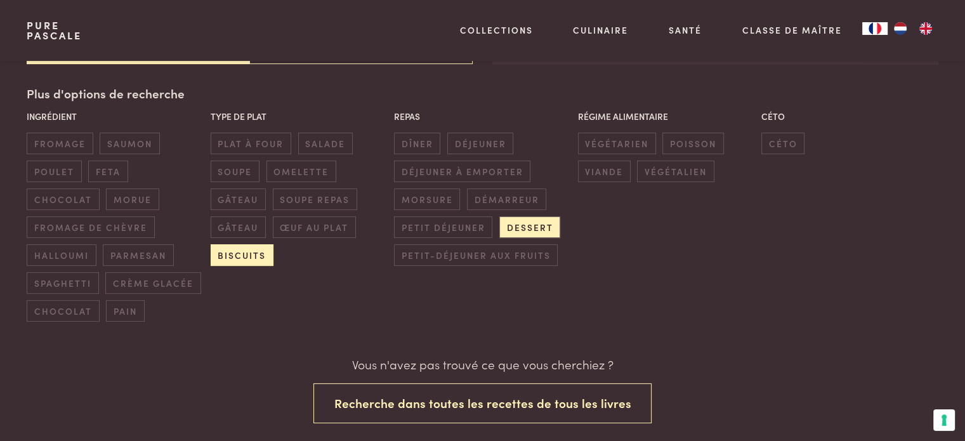
click at [244, 254] on span "biscuits" at bounding box center [242, 254] width 63 height 21
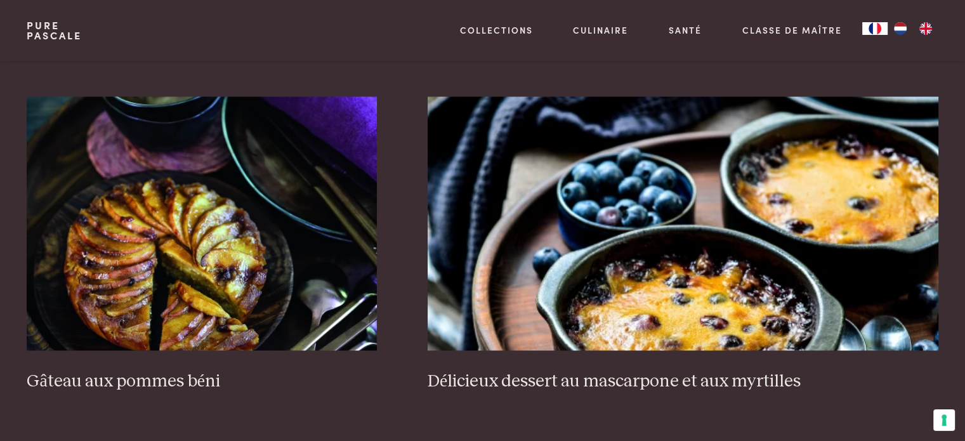
scroll to position [1962, 0]
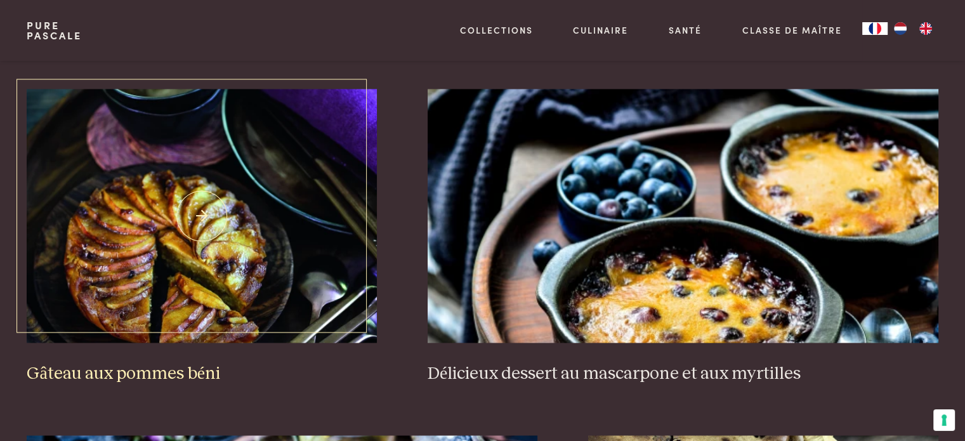
click at [169, 205] on img at bounding box center [202, 216] width 350 height 254
